Goal: Task Accomplishment & Management: Manage account settings

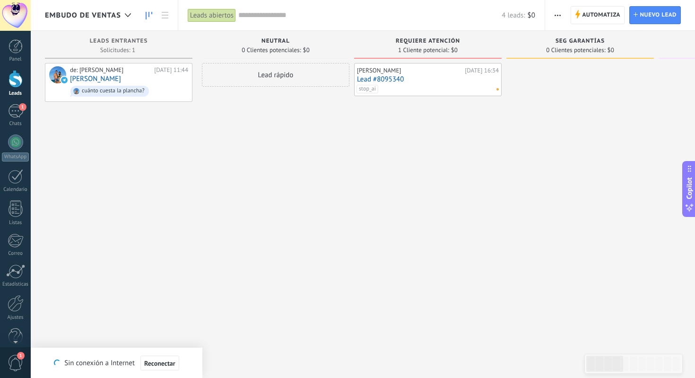
click at [388, 92] on div "stop_ai" at bounding box center [426, 89] width 139 height 9
click at [384, 91] on div "stop_ai" at bounding box center [426, 89] width 139 height 9
click at [391, 80] on link "Lead #8095340" at bounding box center [428, 79] width 142 height 8
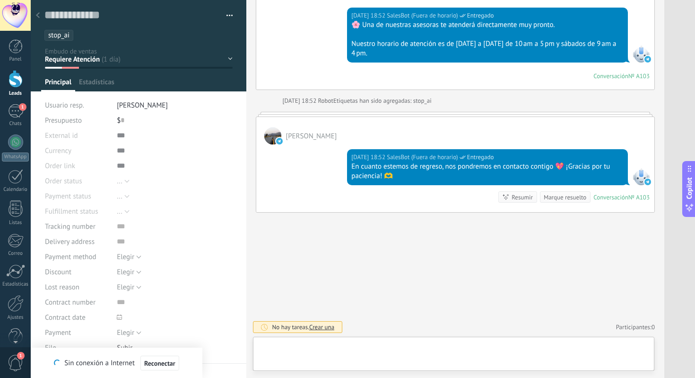
scroll to position [14, 0]
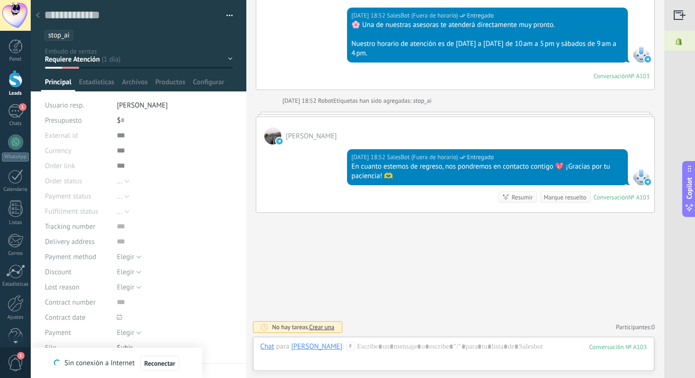
click at [82, 35] on ul "stop_ai" at bounding box center [137, 35] width 187 height 13
click at [82, 35] on input "text" at bounding box center [153, 35] width 151 height 10
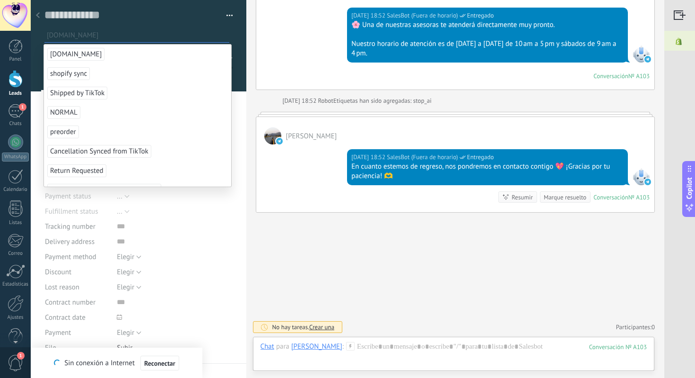
click at [38, 18] on icon at bounding box center [38, 15] width 4 height 6
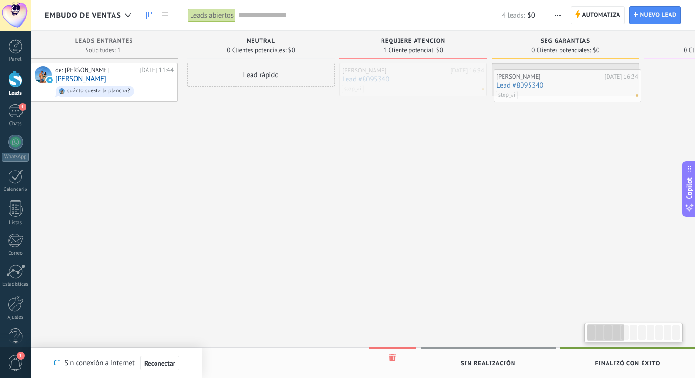
drag, startPoint x: 429, startPoint y: 80, endPoint x: 569, endPoint y: 86, distance: 140.2
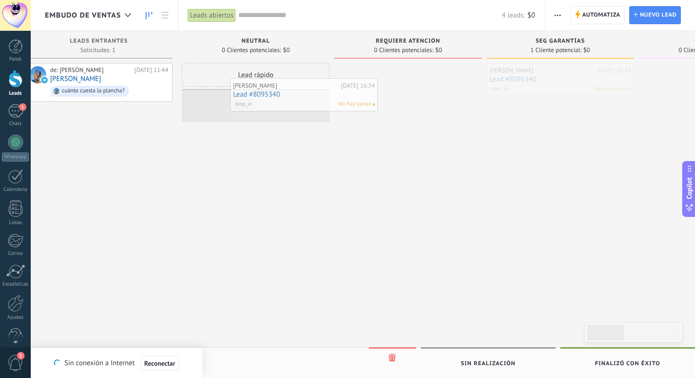
drag, startPoint x: 569, startPoint y: 86, endPoint x: 312, endPoint y: 102, distance: 257.9
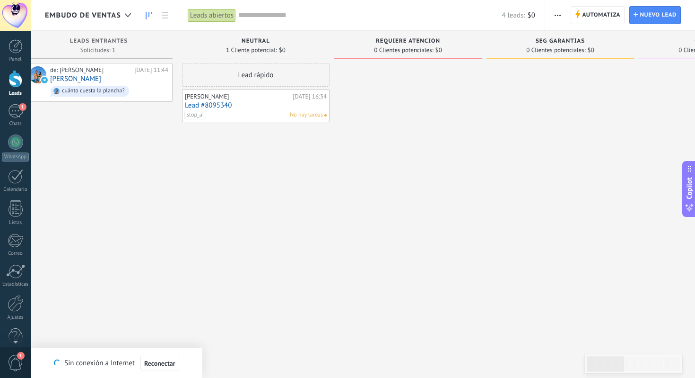
click at [250, 112] on div "stop_ai No hay tareas" at bounding box center [253, 115] width 139 height 9
click at [213, 105] on link "Lead #8095340" at bounding box center [256, 105] width 142 height 8
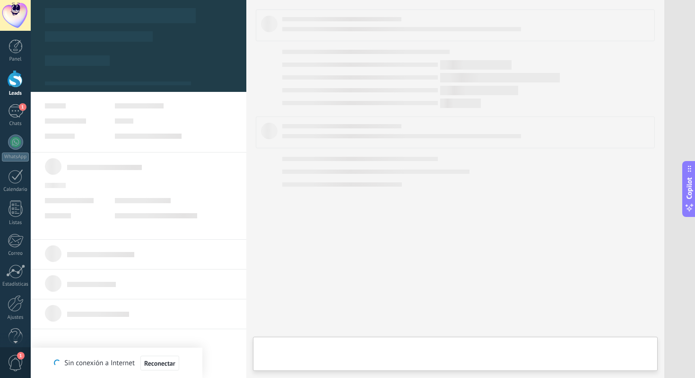
type textarea "**********"
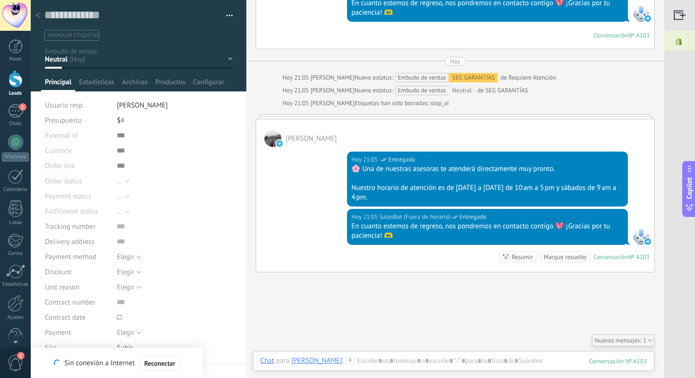
scroll to position [1825, 0]
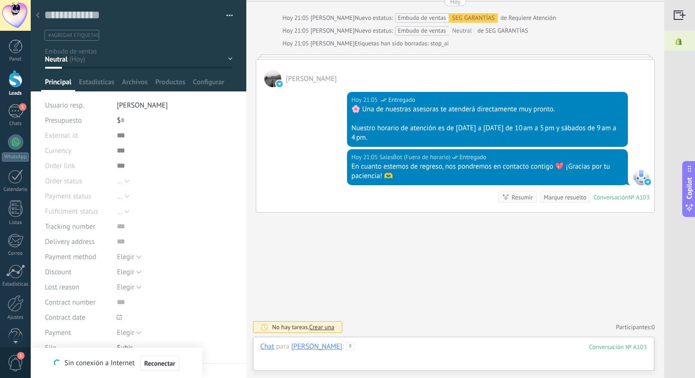
click at [370, 346] on div at bounding box center [454, 356] width 386 height 28
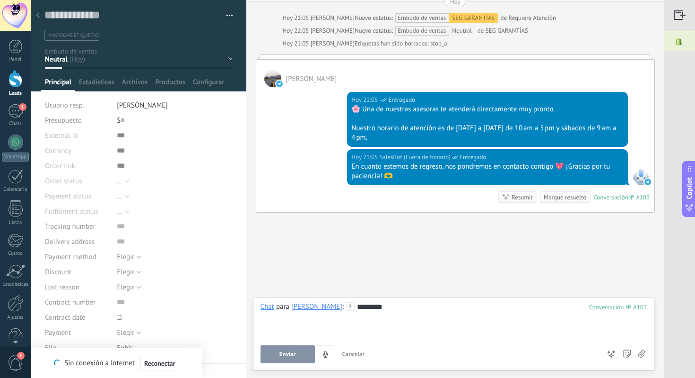
click at [283, 358] on button "Enviar" at bounding box center [288, 354] width 54 height 18
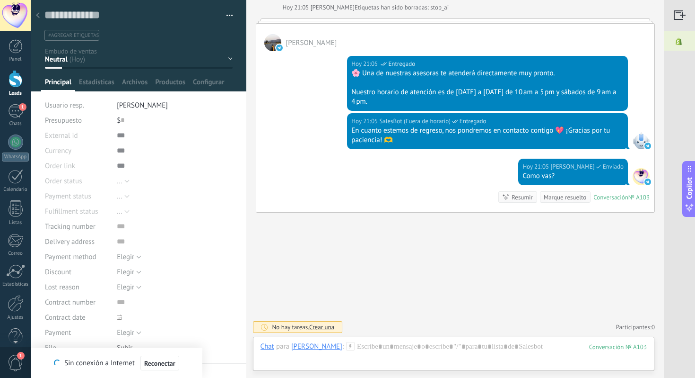
scroll to position [1861, 0]
click at [368, 351] on div at bounding box center [454, 356] width 386 height 28
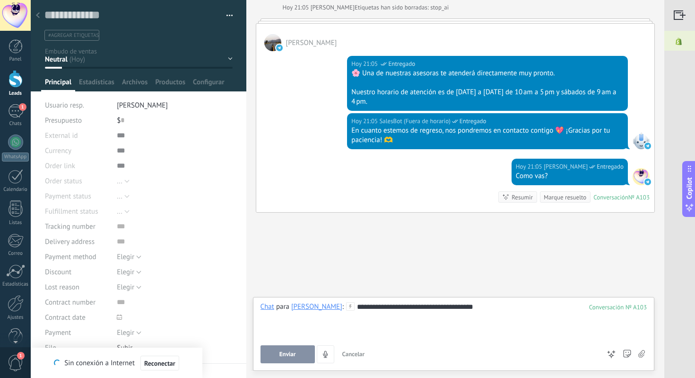
click at [288, 352] on span "Enviar" at bounding box center [288, 354] width 17 height 7
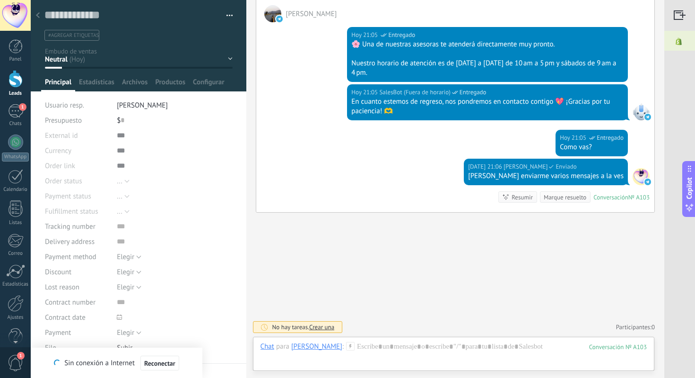
scroll to position [1889, 0]
click at [398, 346] on div at bounding box center [454, 356] width 386 height 28
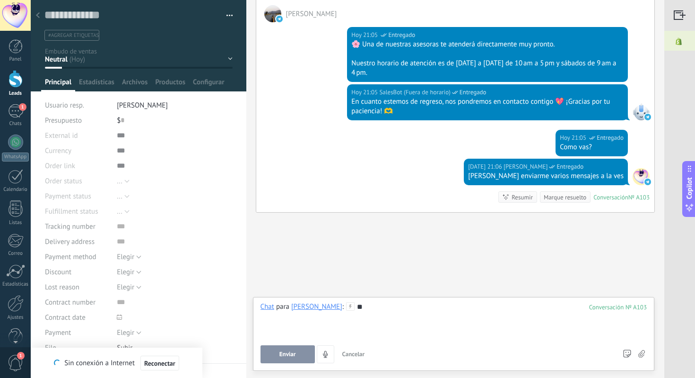
click at [296, 351] on button "Enviar" at bounding box center [288, 354] width 54 height 18
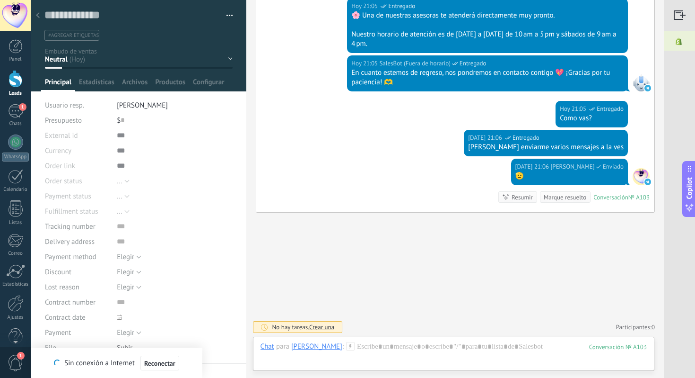
scroll to position [1918, 0]
click at [38, 15] on use at bounding box center [38, 15] width 4 height 6
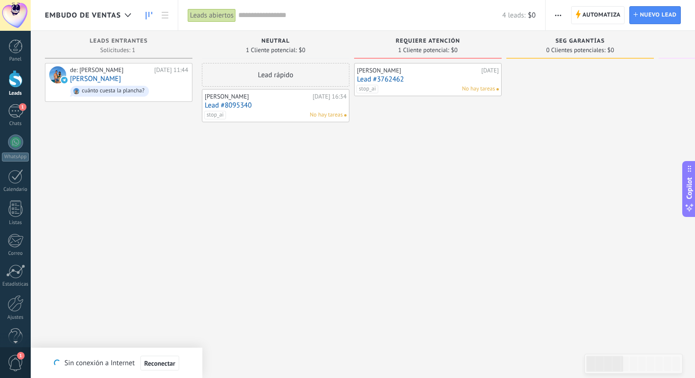
click at [233, 105] on link "Lead #8095340" at bounding box center [276, 105] width 142 height 8
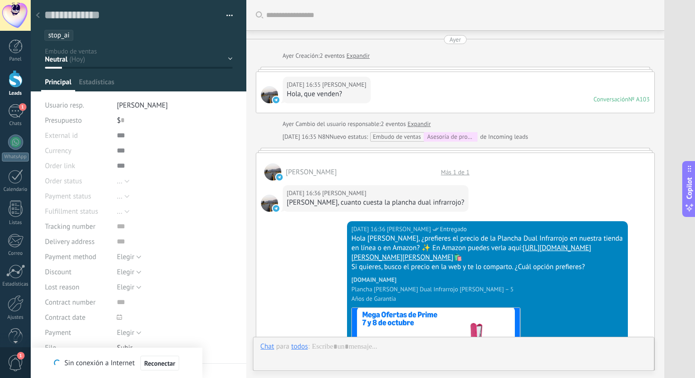
scroll to position [2003, 0]
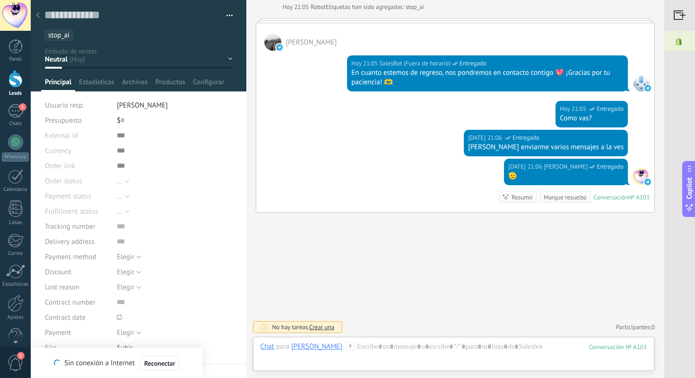
click at [87, 33] on ul "stop_ai" at bounding box center [137, 35] width 187 height 13
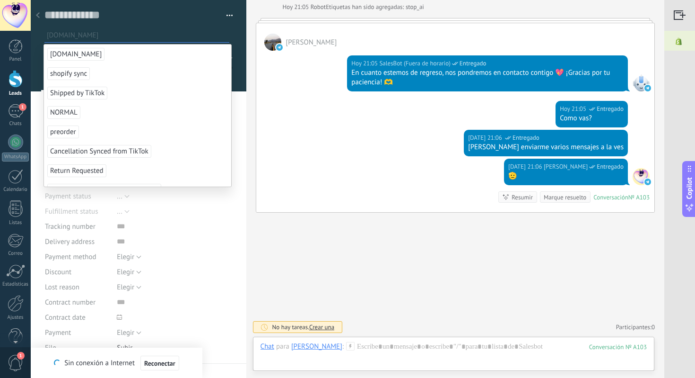
click at [39, 14] on use at bounding box center [38, 15] width 4 height 6
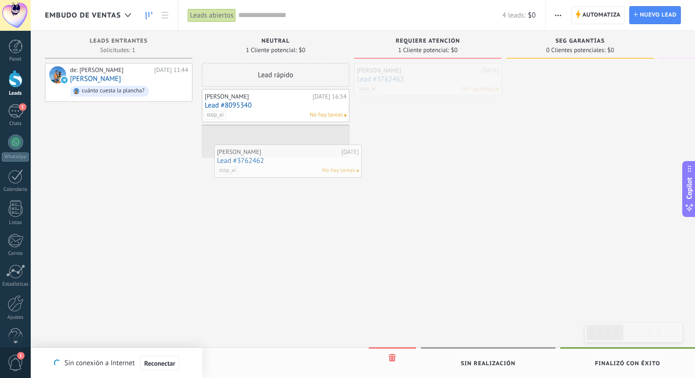
drag, startPoint x: 406, startPoint y: 78, endPoint x: 255, endPoint y: 160, distance: 172.5
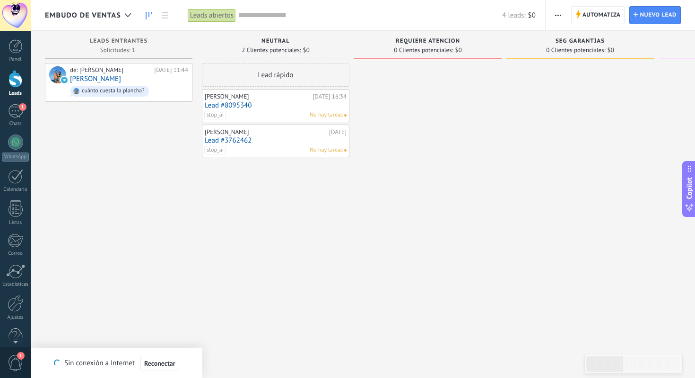
click at [233, 140] on link "Lead #3762462" at bounding box center [276, 140] width 142 height 8
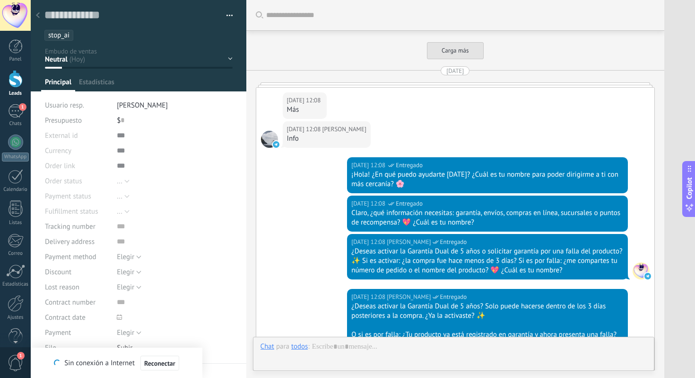
scroll to position [5674, 0]
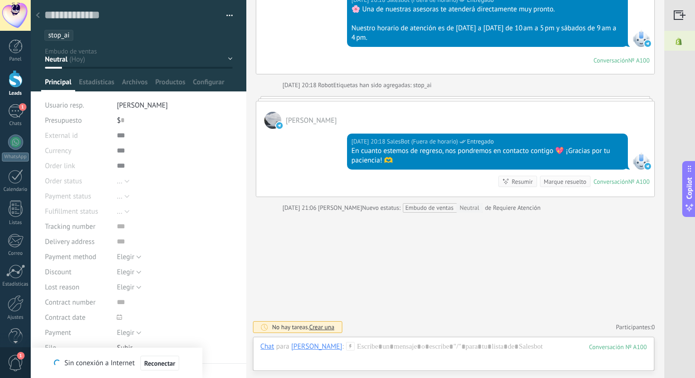
click at [81, 31] on ul "stop_ai" at bounding box center [137, 35] width 187 height 13
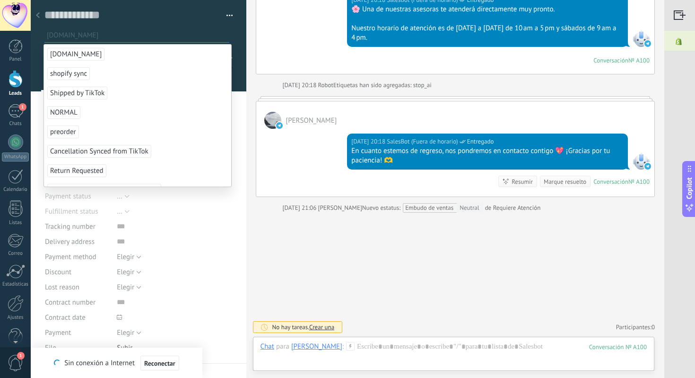
click at [39, 15] on icon at bounding box center [38, 15] width 4 height 6
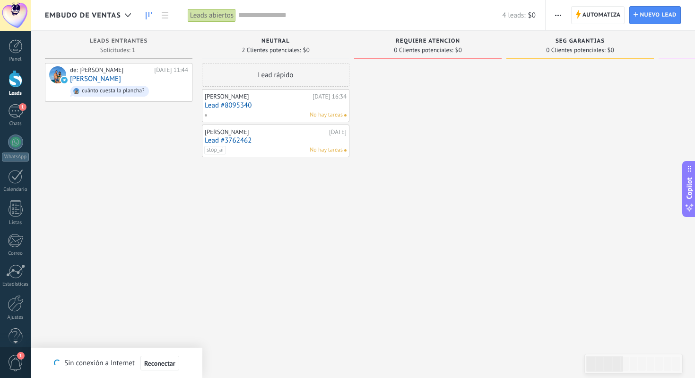
click at [251, 144] on link "Lead #3762462" at bounding box center [276, 140] width 142 height 8
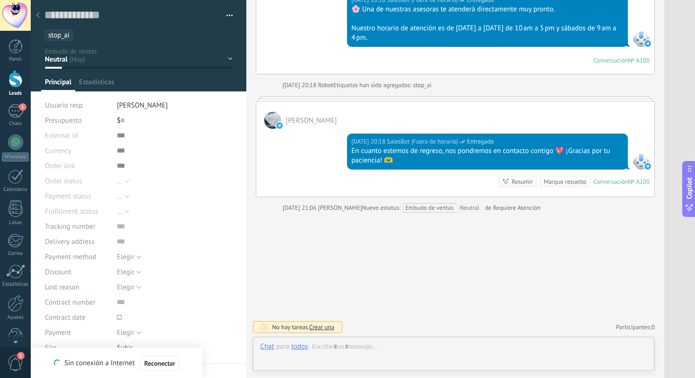
scroll to position [14, 0]
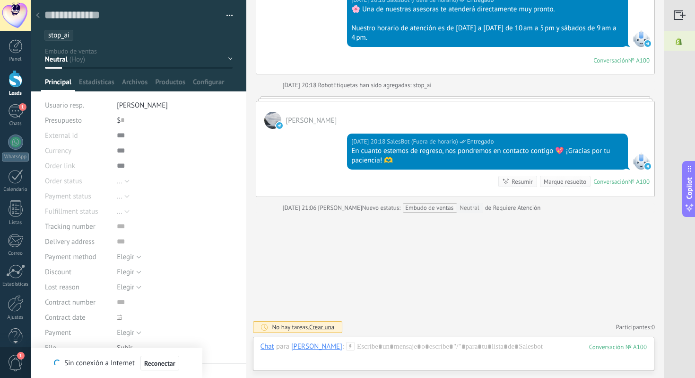
click at [86, 35] on ul "stop_ai" at bounding box center [137, 35] width 187 height 13
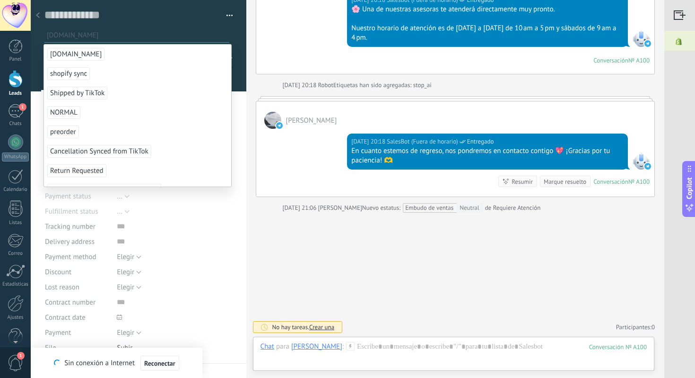
click at [40, 18] on div at bounding box center [37, 16] width 13 height 18
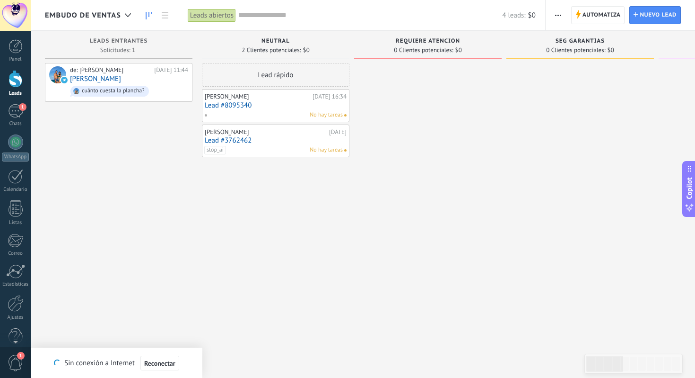
click at [272, 183] on div "Lead rápido [PERSON_NAME] [DATE] 16:34 Lead #8095340 No hay tareas [PERSON_NAME…" at bounding box center [276, 190] width 148 height 254
click at [275, 147] on div "stop_ai No hay tareas" at bounding box center [273, 150] width 139 height 9
click at [241, 140] on link "Lead #3762462" at bounding box center [276, 140] width 142 height 8
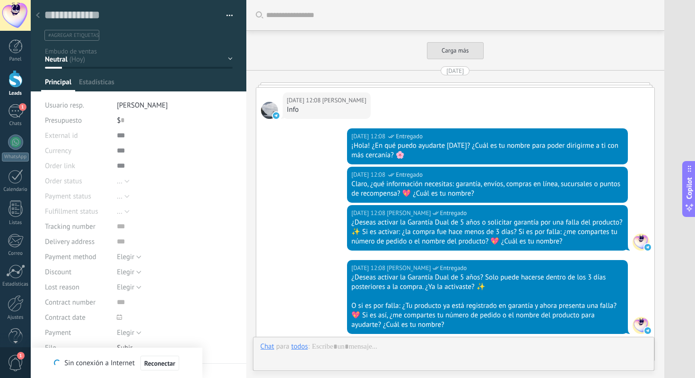
scroll to position [14, 0]
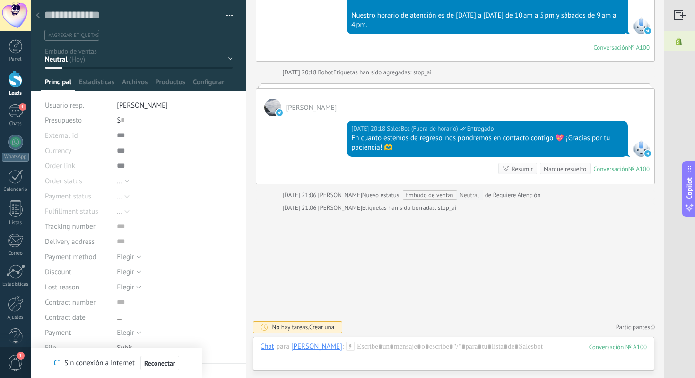
click at [37, 16] on use at bounding box center [38, 15] width 4 height 6
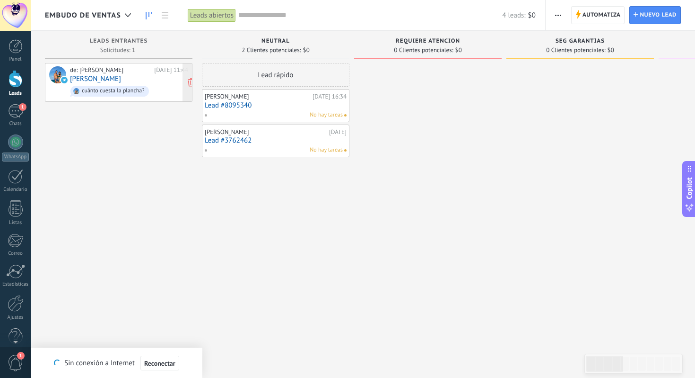
click at [115, 76] on link "[PERSON_NAME]" at bounding box center [95, 79] width 51 height 8
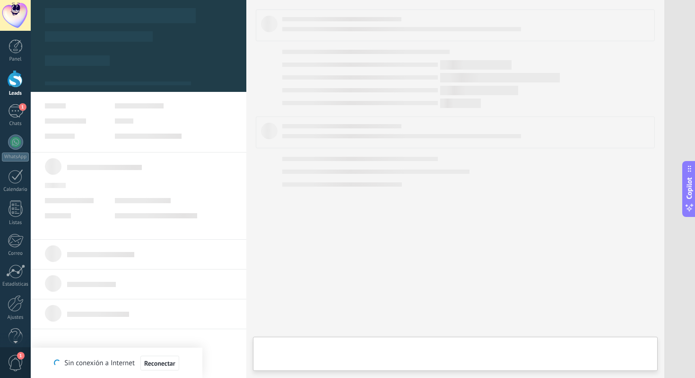
type textarea "**********"
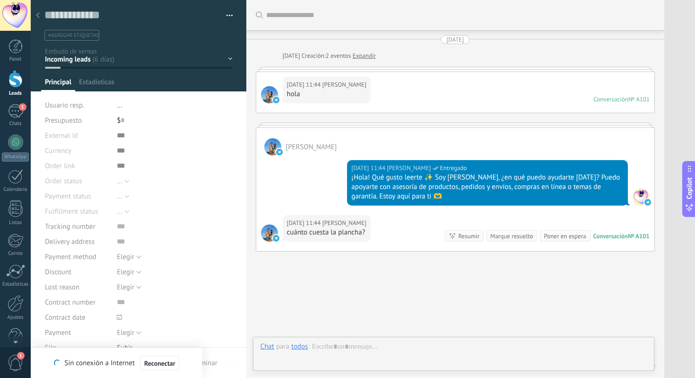
scroll to position [38, 0]
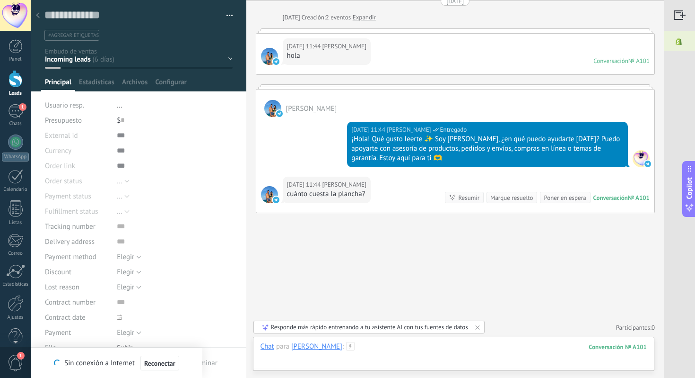
click at [404, 350] on div at bounding box center [454, 356] width 386 height 28
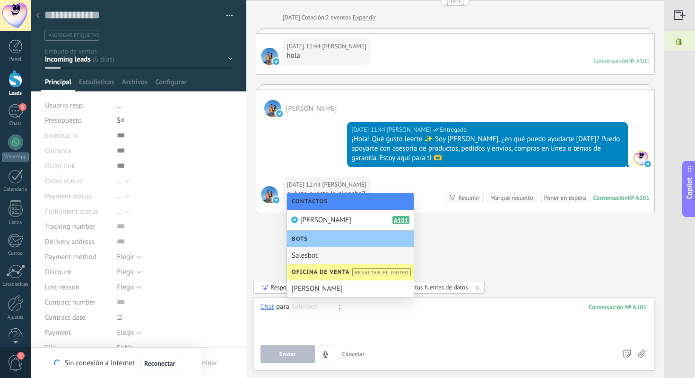
click at [36, 15] on icon at bounding box center [38, 15] width 4 height 6
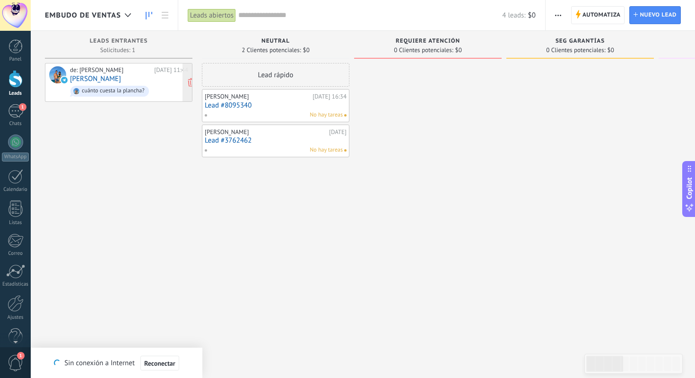
click at [114, 78] on link "[PERSON_NAME]" at bounding box center [95, 79] width 51 height 8
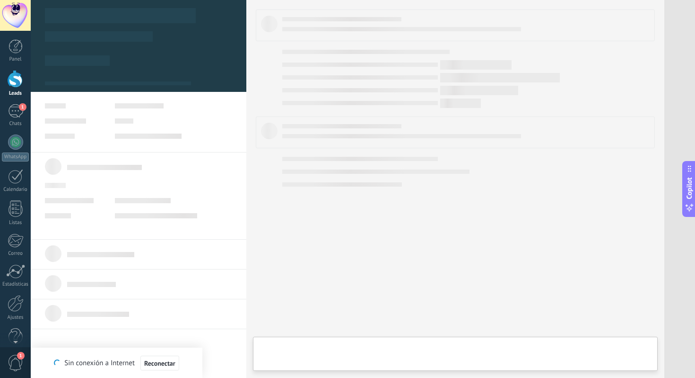
type textarea "**********"
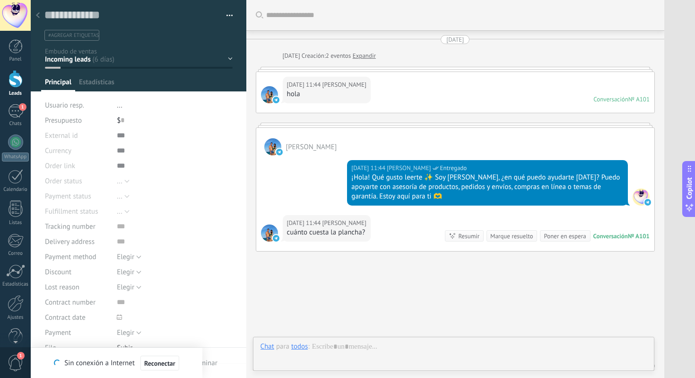
scroll to position [38, 0]
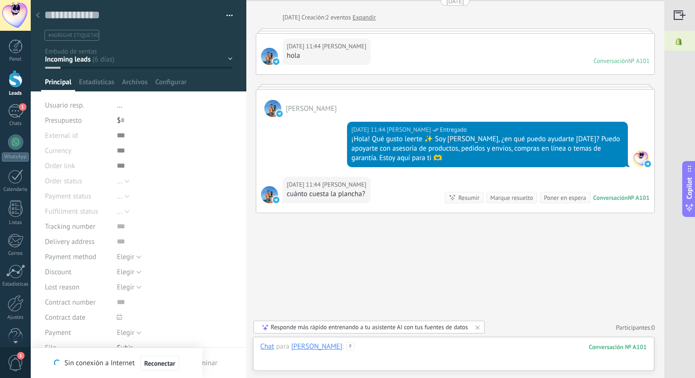
click at [376, 348] on div at bounding box center [454, 356] width 386 height 28
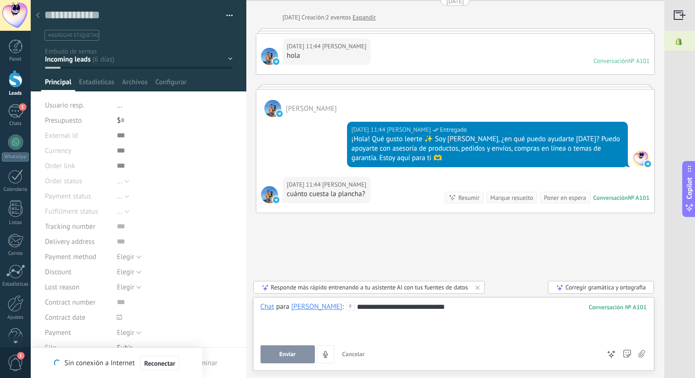
click at [289, 351] on span "Enviar" at bounding box center [288, 354] width 17 height 7
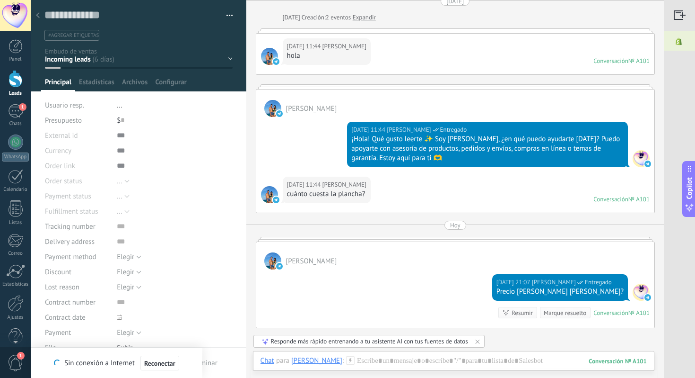
scroll to position [41, 0]
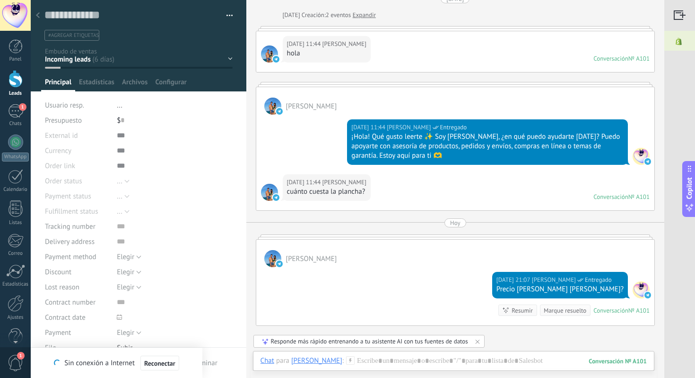
click at [432, 252] on div "[PERSON_NAME]" at bounding box center [455, 252] width 398 height 27
click at [425, 202] on div "[DATE] 11:44 [PERSON_NAME] cuánto cuesta la plancha? Conversación № A101 Conver…" at bounding box center [455, 192] width 398 height 36
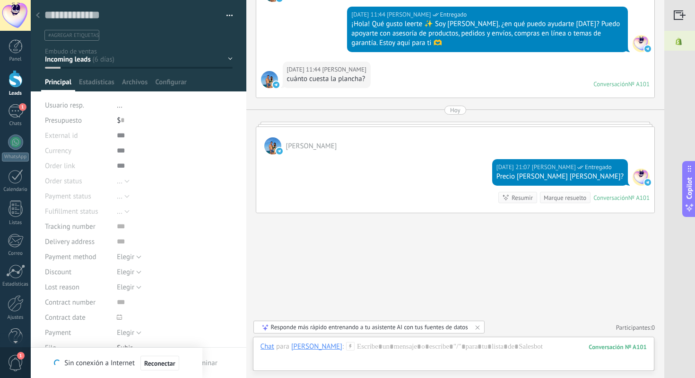
scroll to position [233, 0]
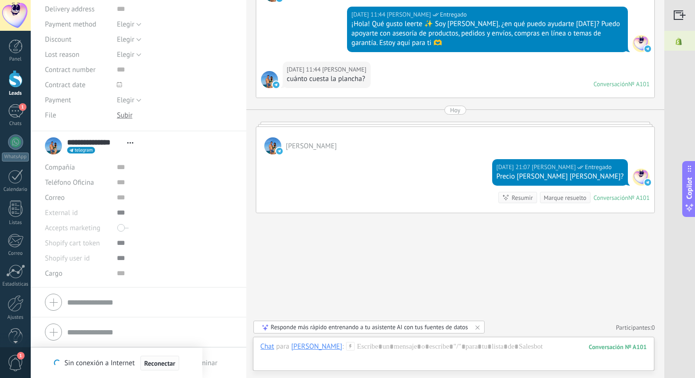
click at [167, 362] on span "Reconectar" at bounding box center [159, 363] width 31 height 7
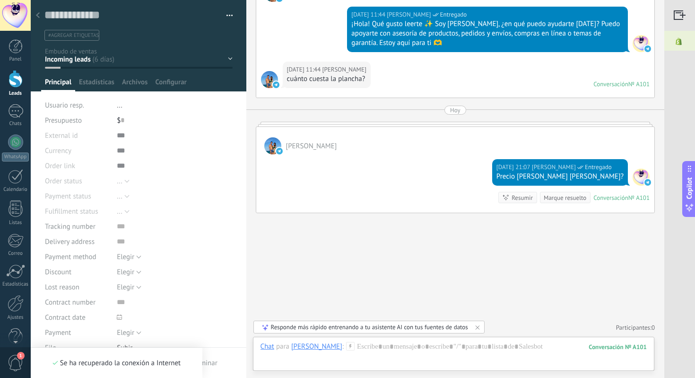
click at [38, 16] on icon at bounding box center [38, 15] width 4 height 6
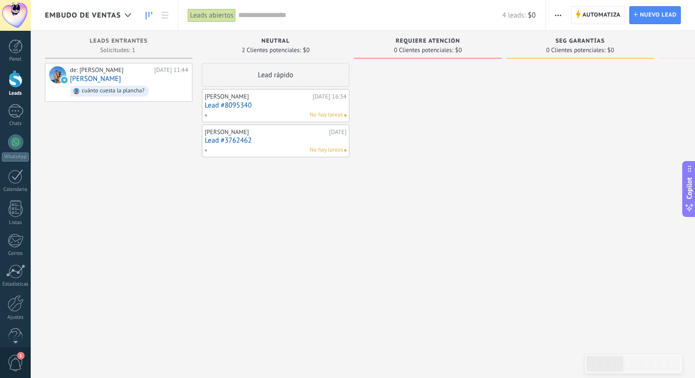
click at [124, 176] on div "de: [PERSON_NAME] [DATE] 11:44 [PERSON_NAME] cuánto cuesta la plancha?" at bounding box center [119, 190] width 148 height 254
click at [107, 82] on link "[PERSON_NAME]" at bounding box center [95, 79] width 51 height 8
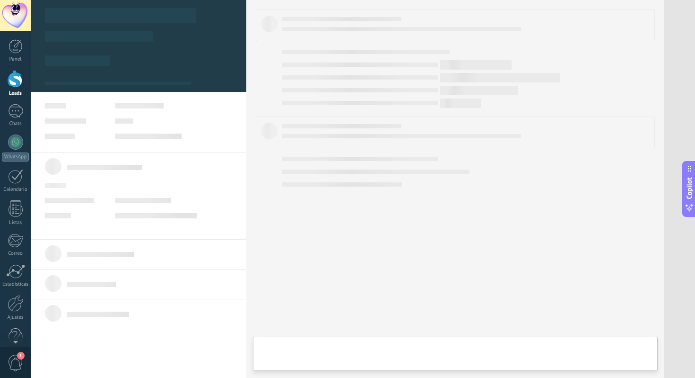
type textarea "**********"
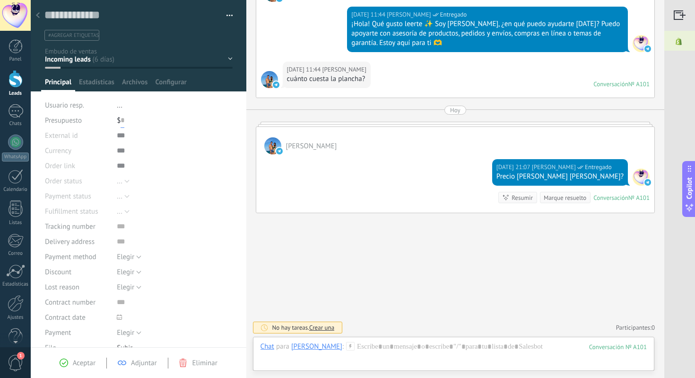
click at [121, 120] on input "text" at bounding box center [123, 120] width 4 height 15
click at [98, 79] on span "Estadísticas" at bounding box center [96, 85] width 35 height 14
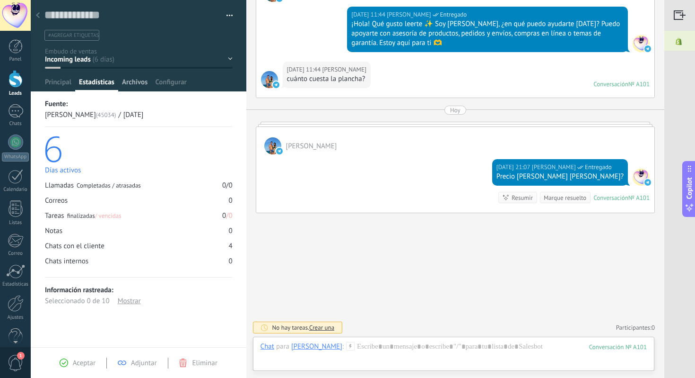
click at [133, 83] on span "Archivos" at bounding box center [135, 85] width 26 height 14
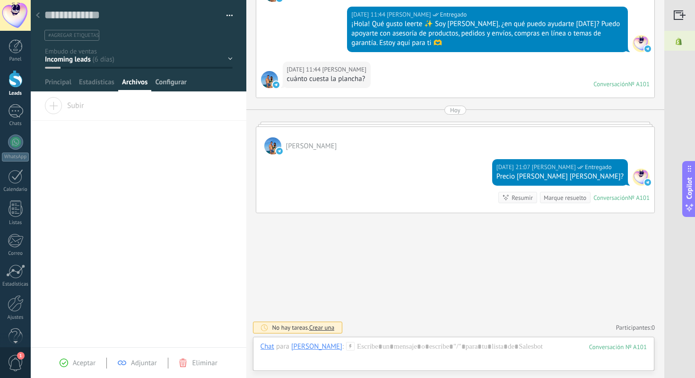
click at [170, 86] on span "Configurar" at bounding box center [170, 85] width 31 height 14
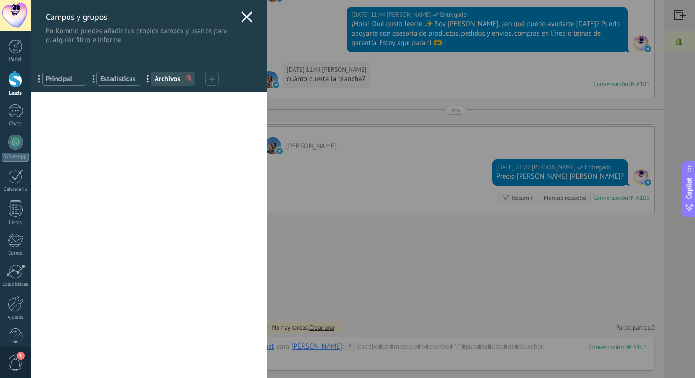
click at [243, 21] on icon at bounding box center [246, 16] width 11 height 11
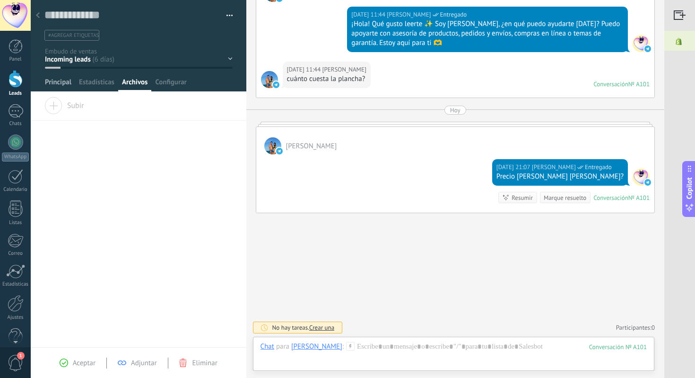
click at [54, 86] on span "Principal" at bounding box center [58, 85] width 26 height 14
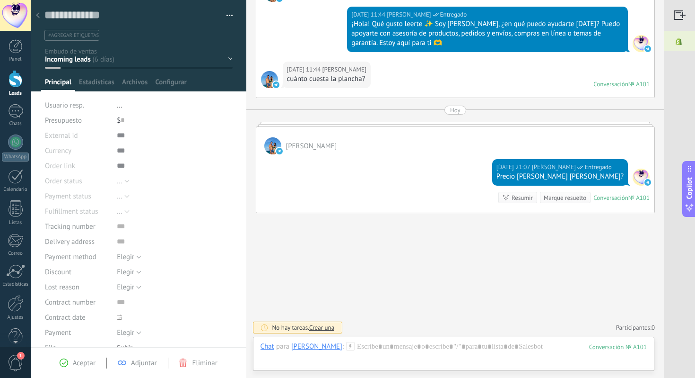
scroll to position [233, 0]
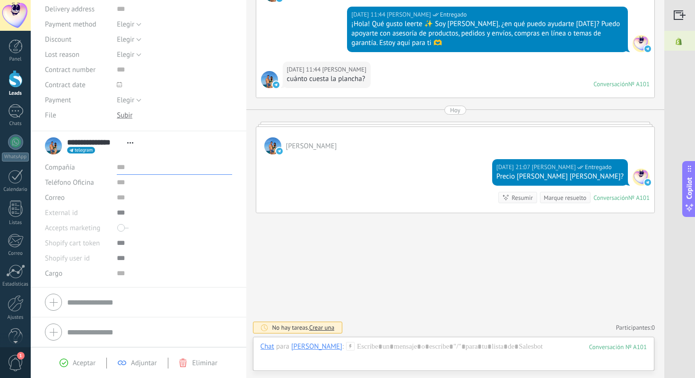
click at [122, 169] on input "text" at bounding box center [174, 166] width 115 height 15
click at [111, 244] on div "Shopify cart token" at bounding box center [138, 242] width 187 height 15
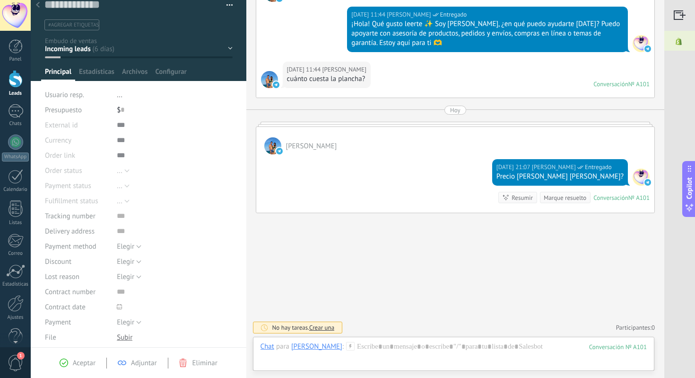
scroll to position [0, 0]
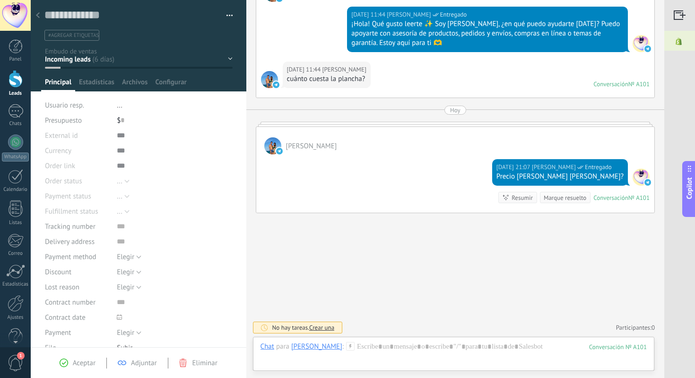
click at [41, 15] on div at bounding box center [37, 16] width 13 height 18
